Goal: Information Seeking & Learning: Learn about a topic

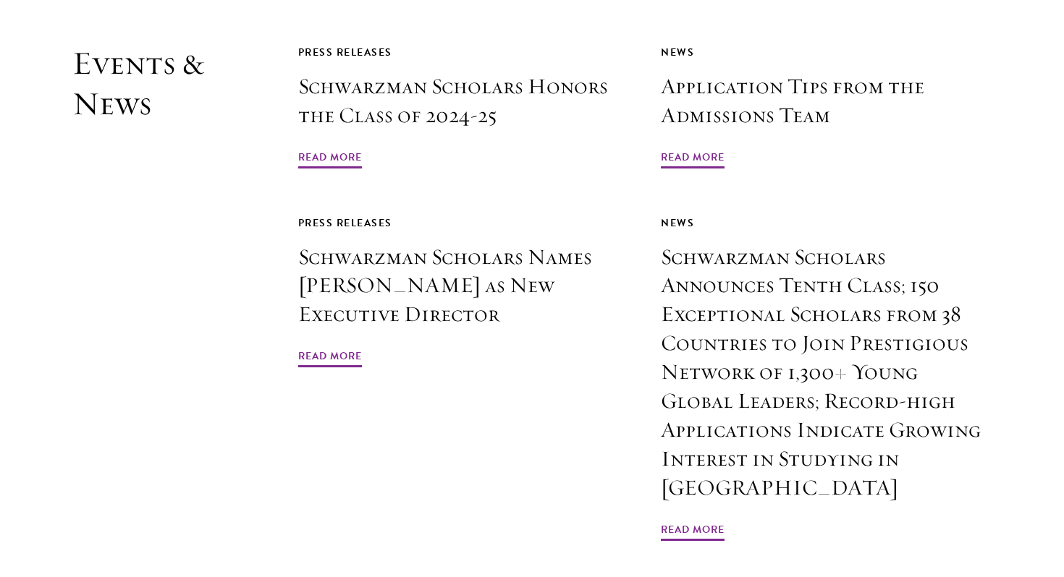
scroll to position [3473, 0]
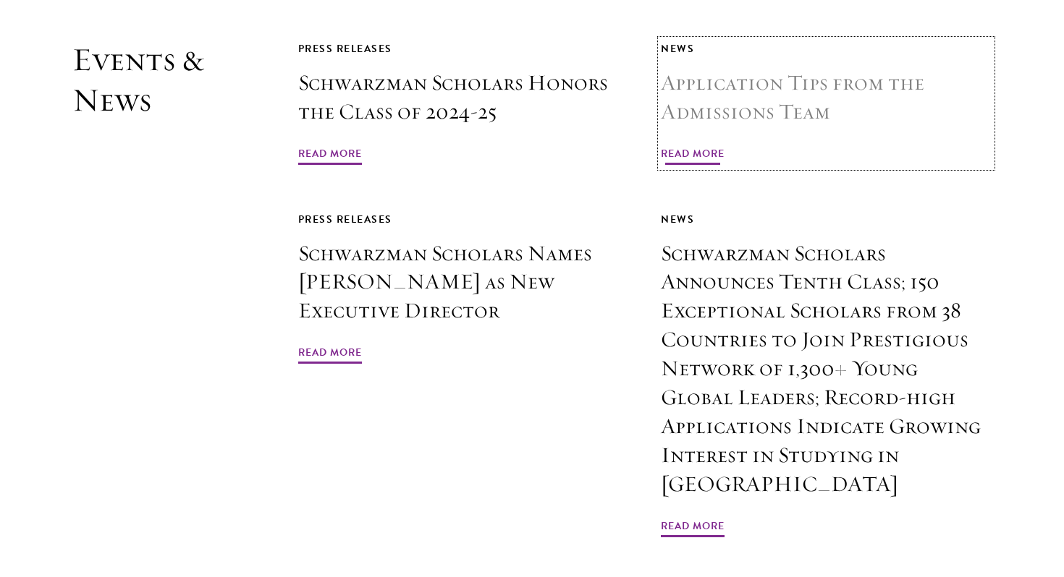
click at [682, 145] on span "Read More" at bounding box center [693, 156] width 64 height 22
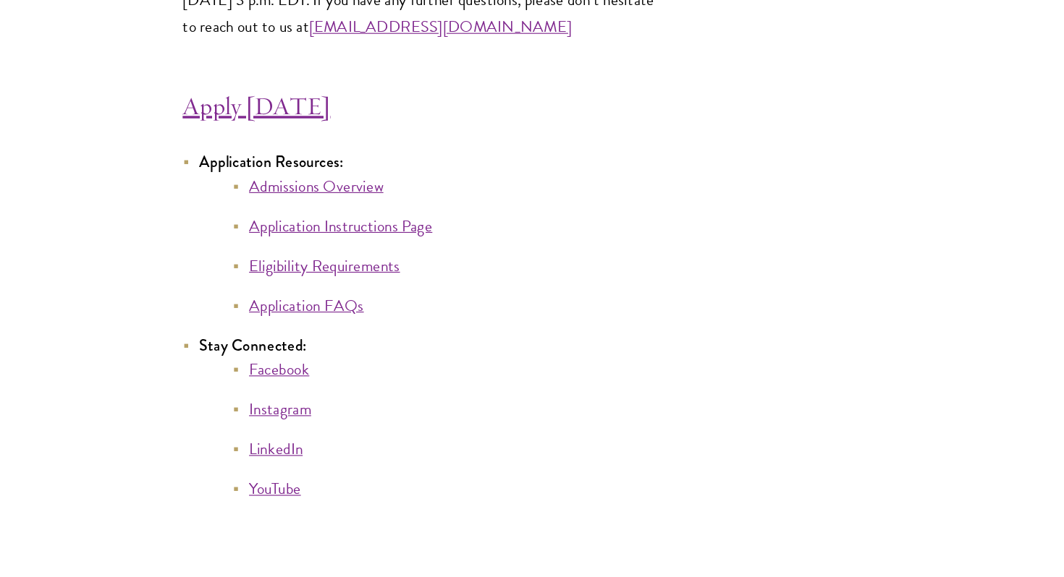
scroll to position [7835, 0]
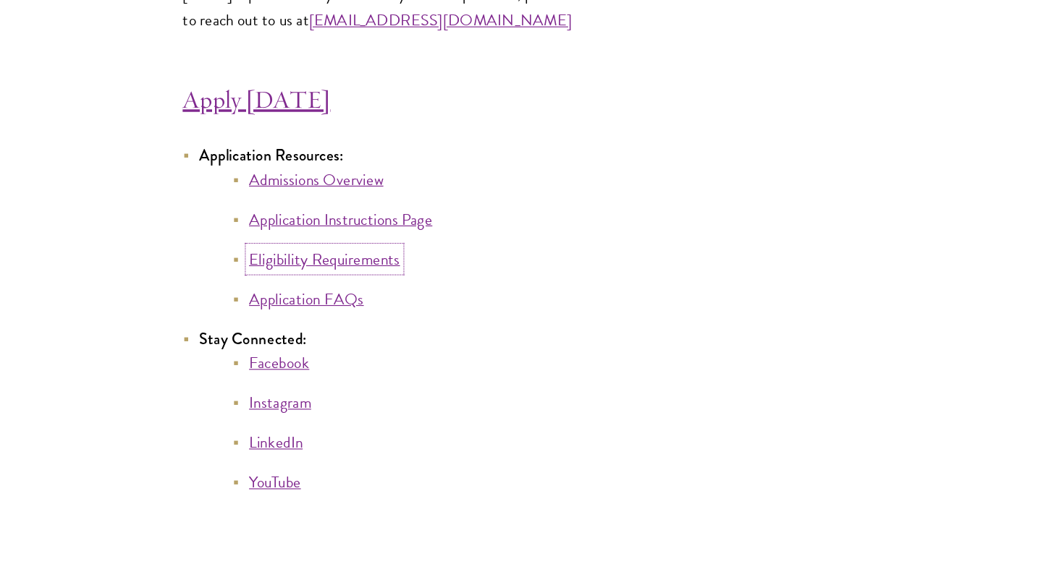
click at [232, 310] on link "Eligibility Requirements" at bounding box center [283, 299] width 132 height 21
click at [329, 275] on link "Application Instructions Page" at bounding box center [297, 265] width 160 height 21
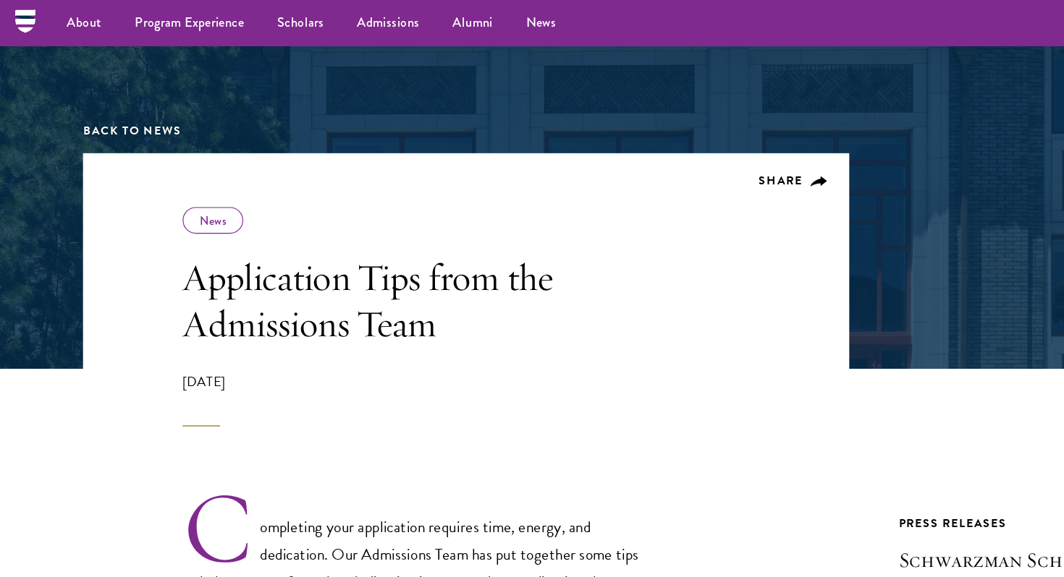
scroll to position [57, 0]
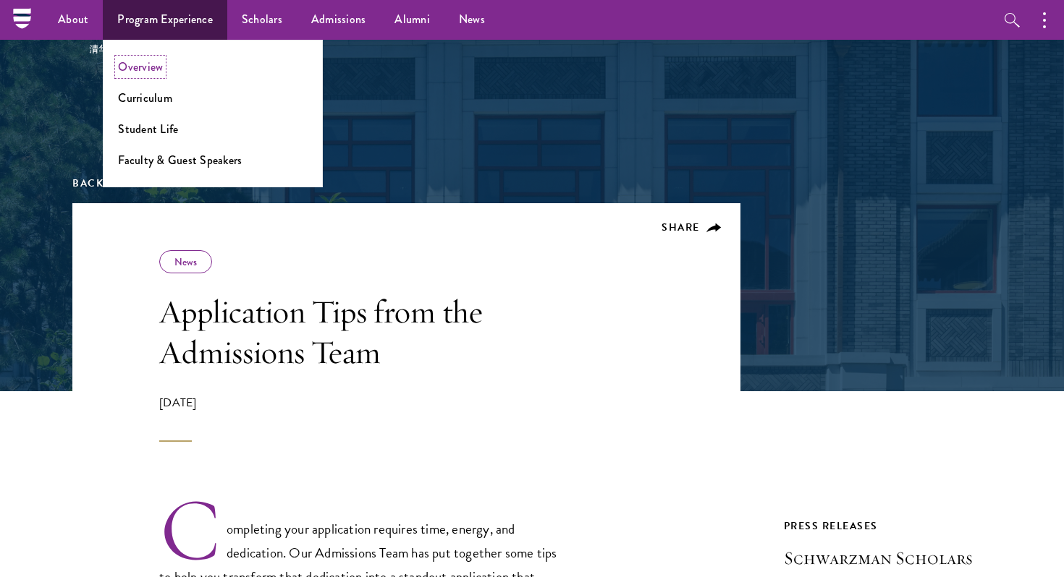
click at [150, 67] on link "Overview" at bounding box center [140, 67] width 45 height 17
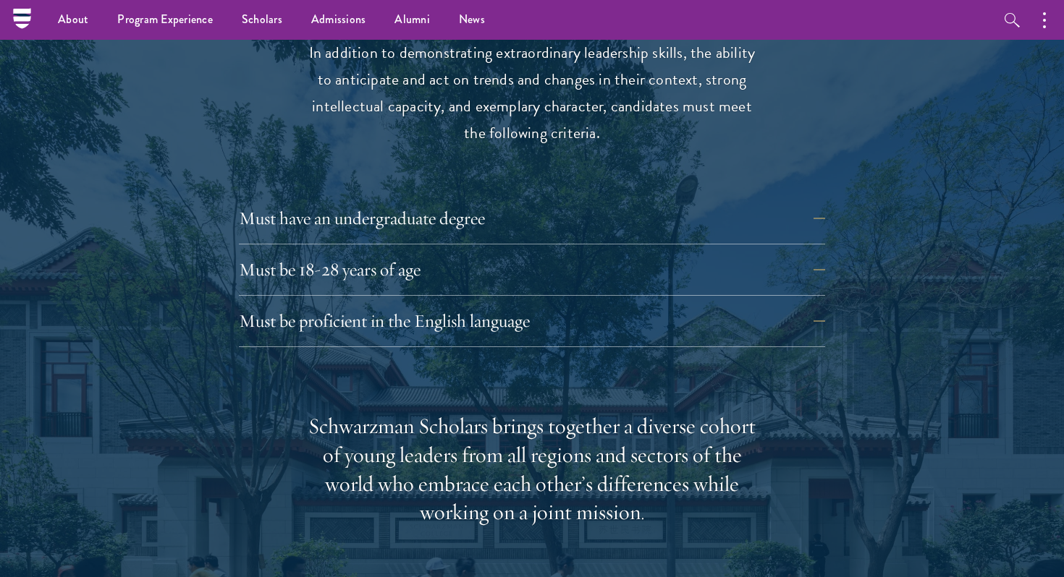
scroll to position [1945, 0]
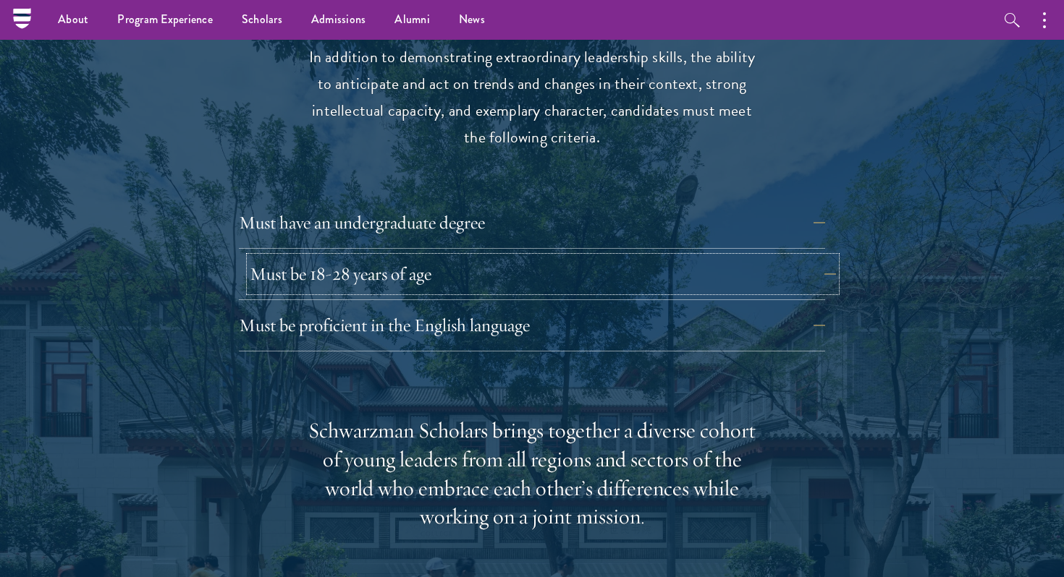
click at [526, 257] on button "Must be 18-28 years of age" at bounding box center [543, 274] width 586 height 35
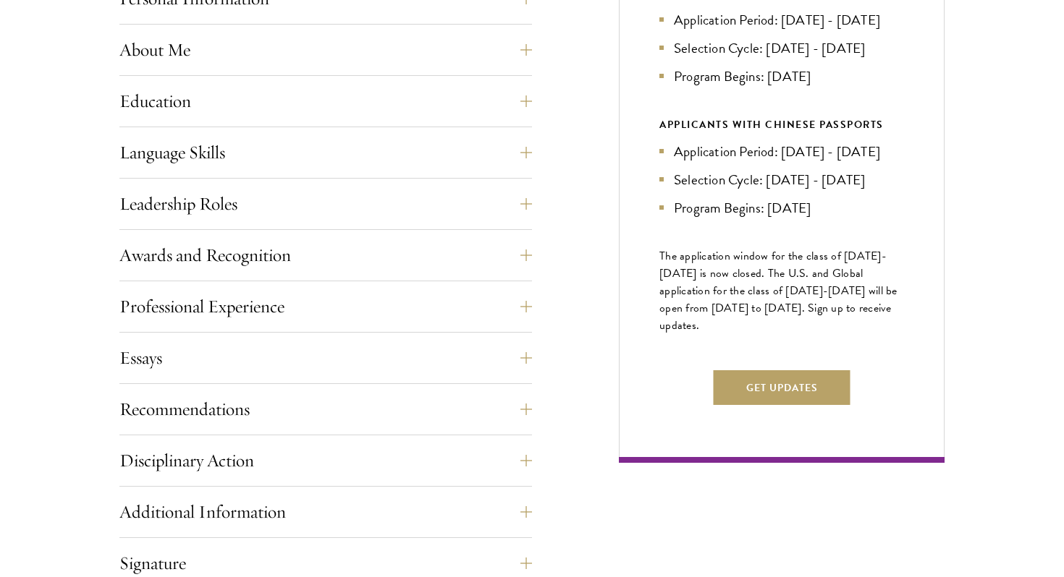
scroll to position [702, 0]
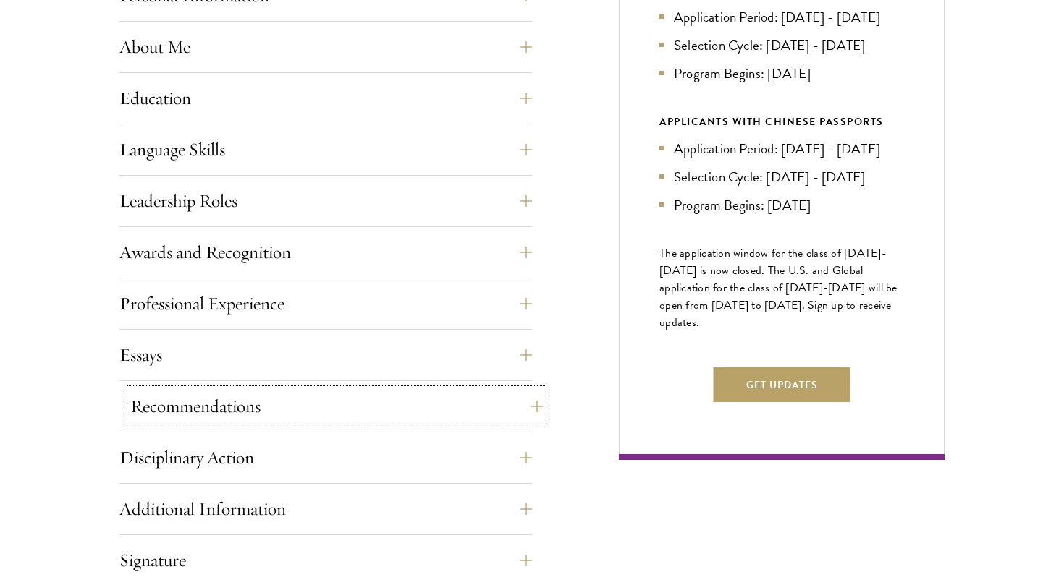
click at [520, 418] on button "Recommendations" at bounding box center [336, 406] width 412 height 35
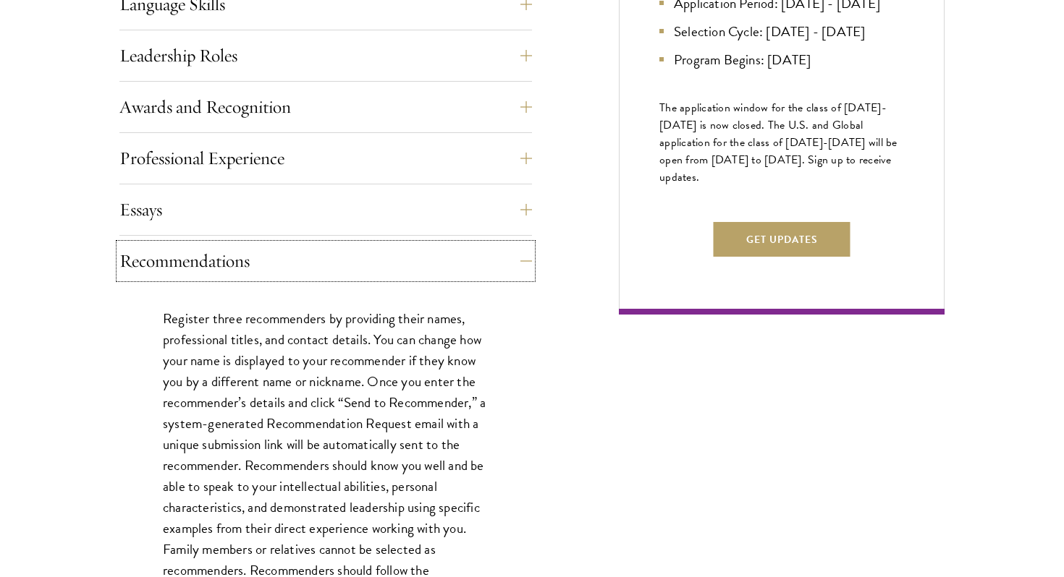
scroll to position [851, 0]
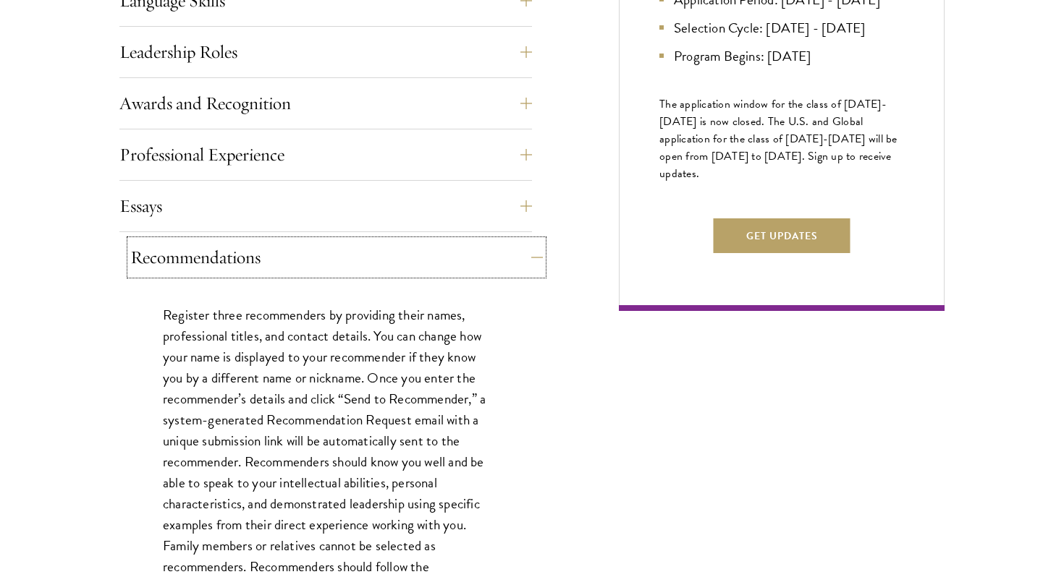
click at [537, 253] on button "Recommendations" at bounding box center [336, 257] width 412 height 35
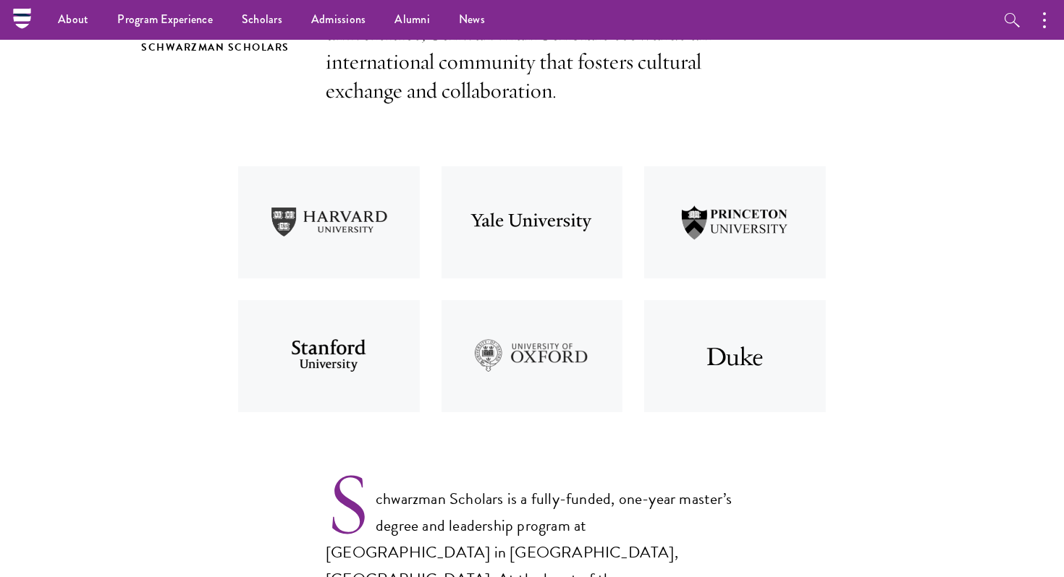
scroll to position [527, 0]
